Goal: Information Seeking & Learning: Learn about a topic

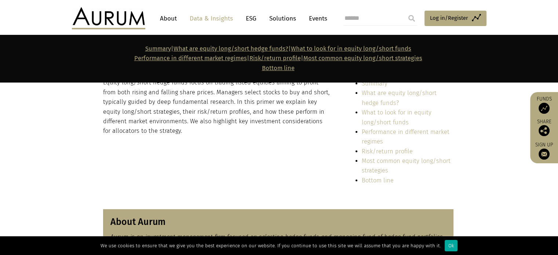
scroll to position [183, 0]
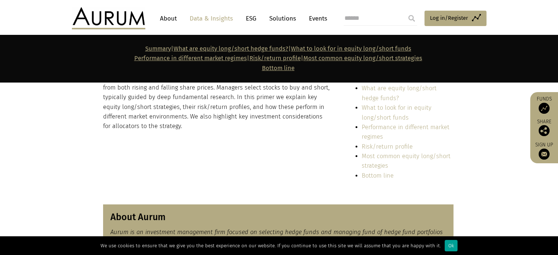
click at [446, 244] on div "Ok" at bounding box center [451, 245] width 13 height 11
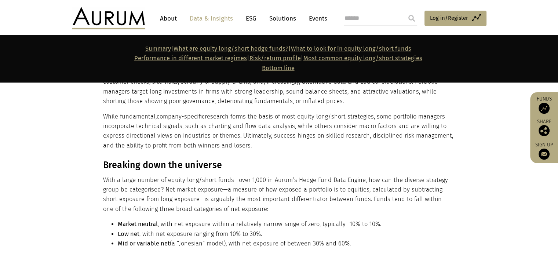
scroll to position [623, 0]
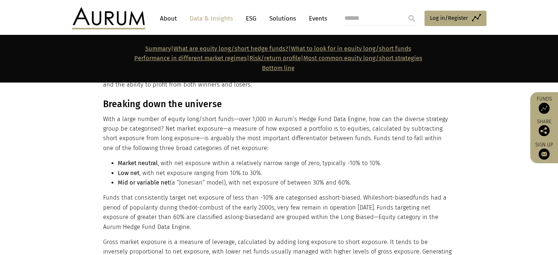
click at [220, 183] on li "Mid or variable net (a “Jonesian” model), with net exposure of between 30% and …" at bounding box center [286, 183] width 336 height 10
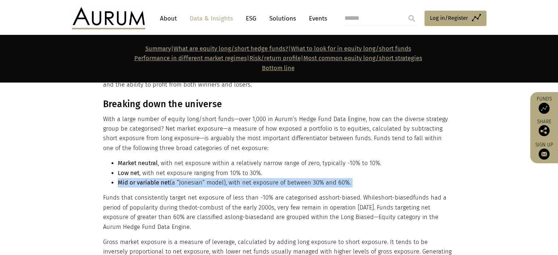
click at [220, 183] on li "Mid or variable net (a “Jonesian” model), with net exposure of between 30% and …" at bounding box center [286, 183] width 336 height 10
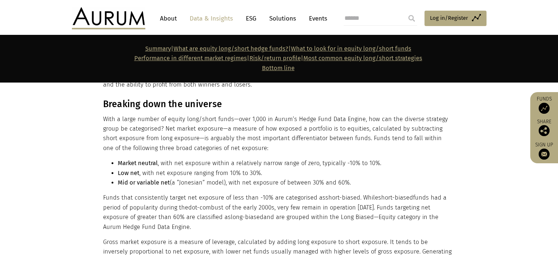
click at [220, 197] on p "Funds that consistently target net exposure of less than -10% are categorised a…" at bounding box center [278, 212] width 350 height 39
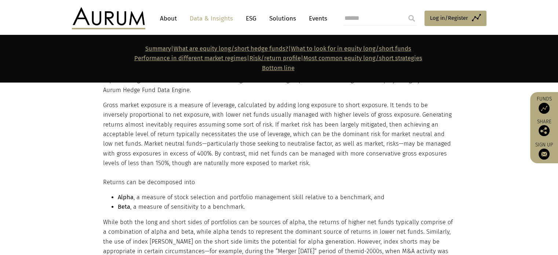
scroll to position [807, 0]
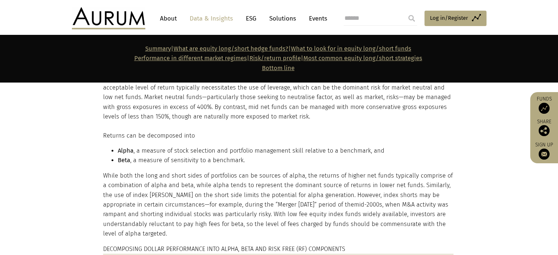
click at [215, 153] on li "Alpha , a measure of stock selection and portfolio management skill relative to…" at bounding box center [286, 151] width 336 height 10
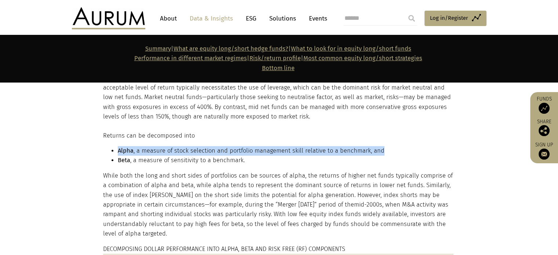
click at [215, 153] on li "Alpha , a measure of stock selection and portfolio management skill relative to…" at bounding box center [286, 151] width 336 height 10
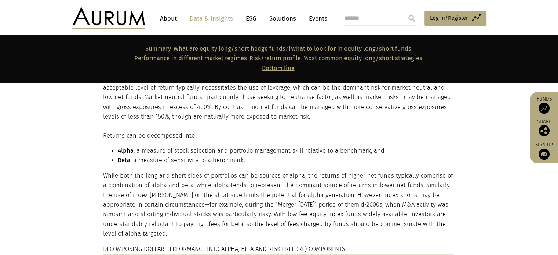
click at [204, 177] on p "While both the long and short sides of portfolios can be sources of alpha, the …" at bounding box center [278, 205] width 350 height 68
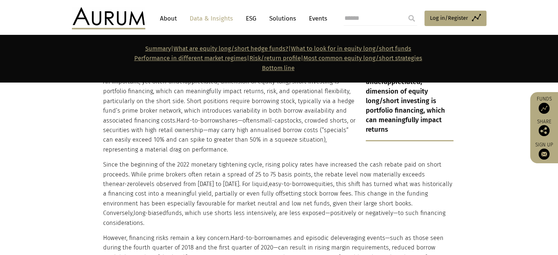
scroll to position [2897, 0]
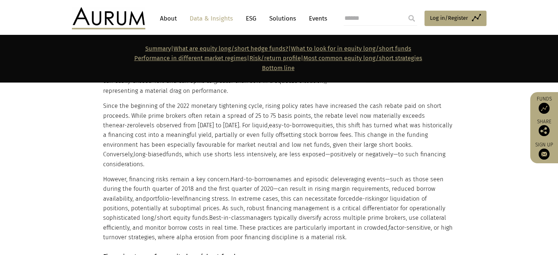
click at [204, 177] on p "However, financing risks remain a key concern. Hard-to-borrow names and episodi…" at bounding box center [278, 209] width 350 height 68
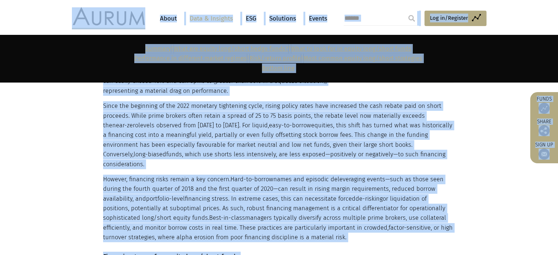
copy div "LOREMIP Dolor Sita & Consecte ADI Elitseddo Eiusmo Tempor Incid Utl et/Dolorema…"
